Goal: Task Accomplishment & Management: Manage account settings

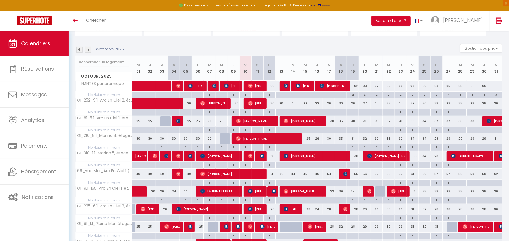
scroll to position [49, 0]
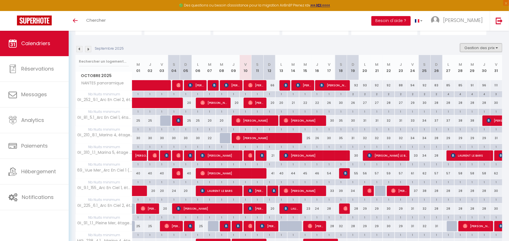
click at [482, 44] on button "Gestion des prix" at bounding box center [481, 48] width 42 height 8
click at [456, 64] on input "Nb Nuits minimum" at bounding box center [476, 65] width 51 height 6
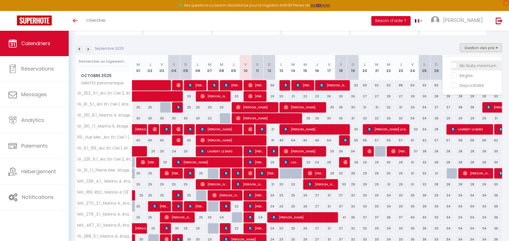
click at [454, 64] on input "Nb Nuits minimum" at bounding box center [476, 65] width 51 height 6
checkbox input "true"
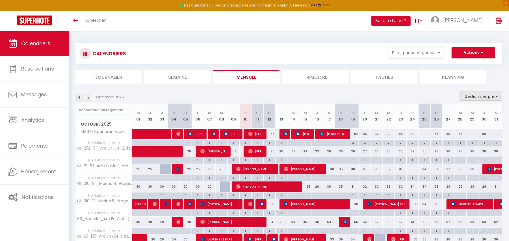
click at [484, 96] on button "Gestion des prix" at bounding box center [481, 96] width 42 height 8
click at [462, 112] on input "Nb Nuits minimum" at bounding box center [476, 114] width 51 height 6
checkbox input "false"
